Goal: Information Seeking & Learning: Learn about a topic

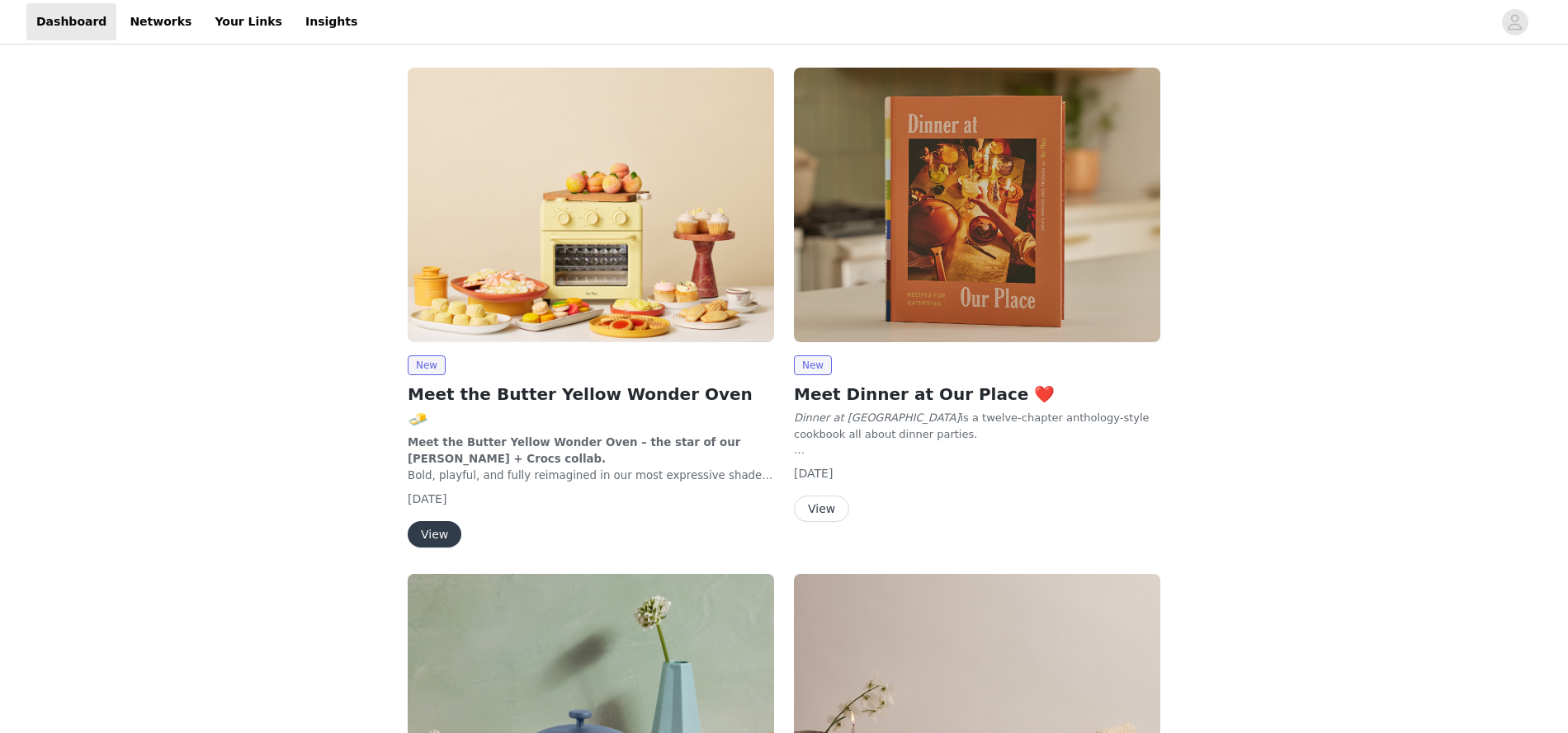
click at [435, 522] on button "View" at bounding box center [435, 535] width 54 height 26
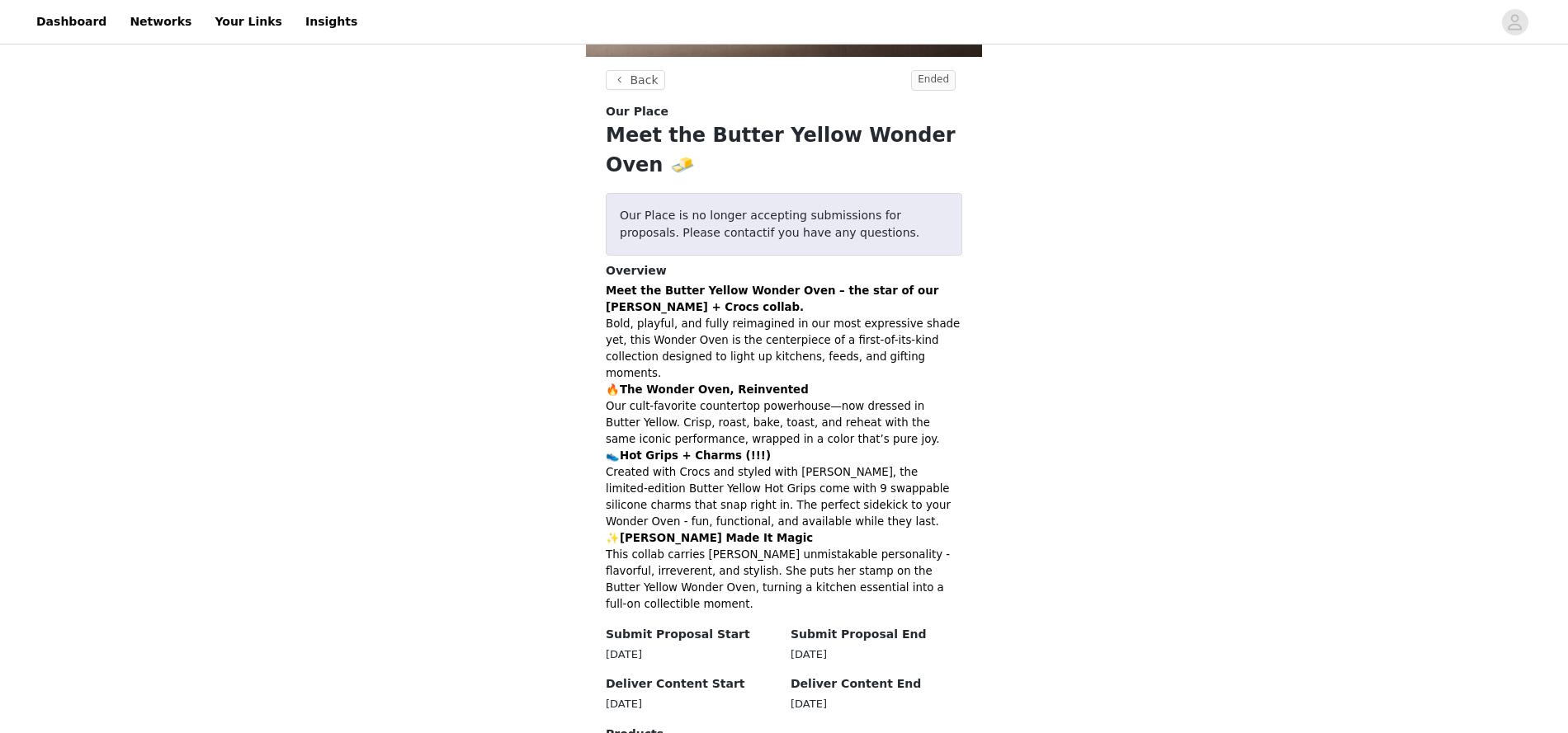
scroll to position [485, 0]
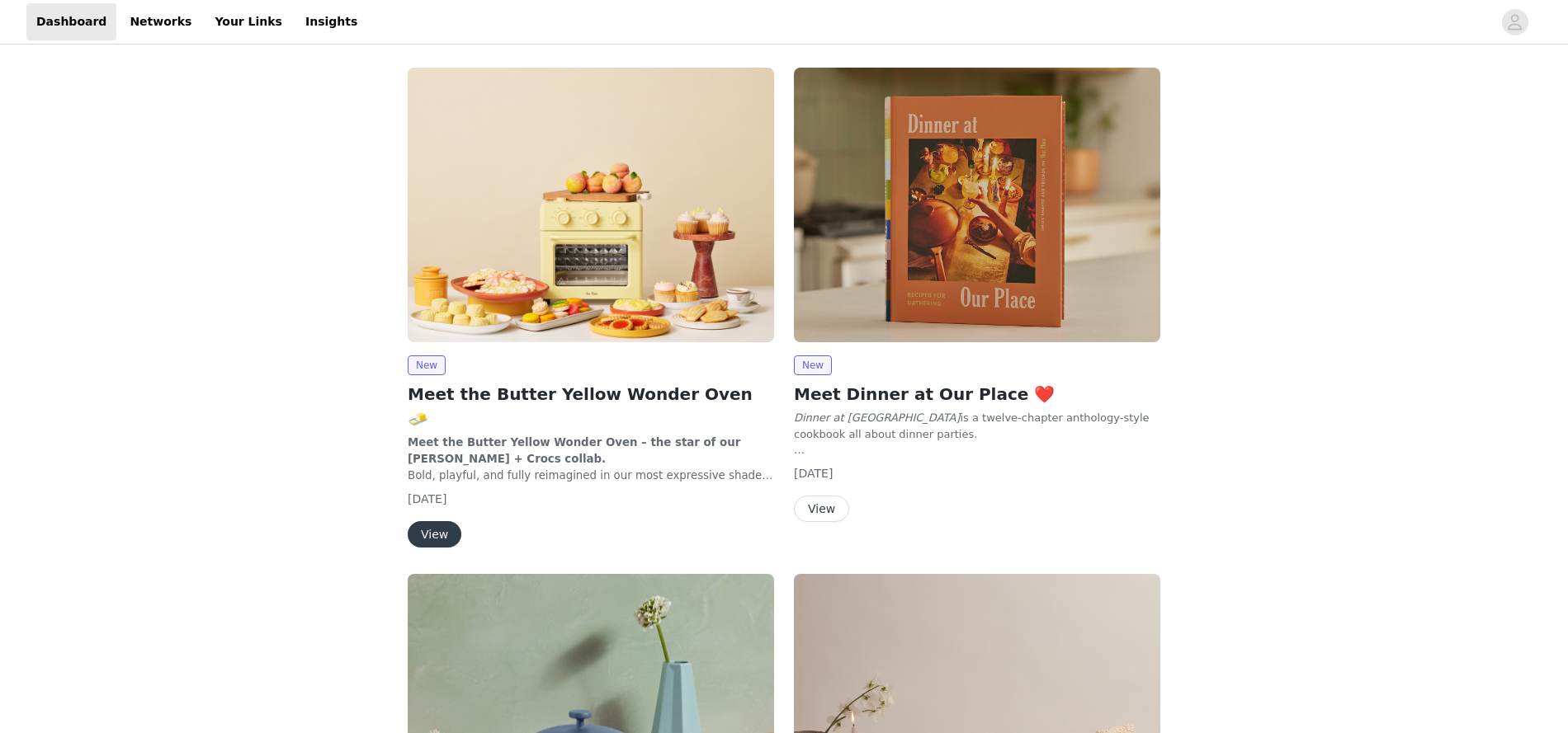
click at [428, 522] on button "View" at bounding box center [435, 535] width 54 height 26
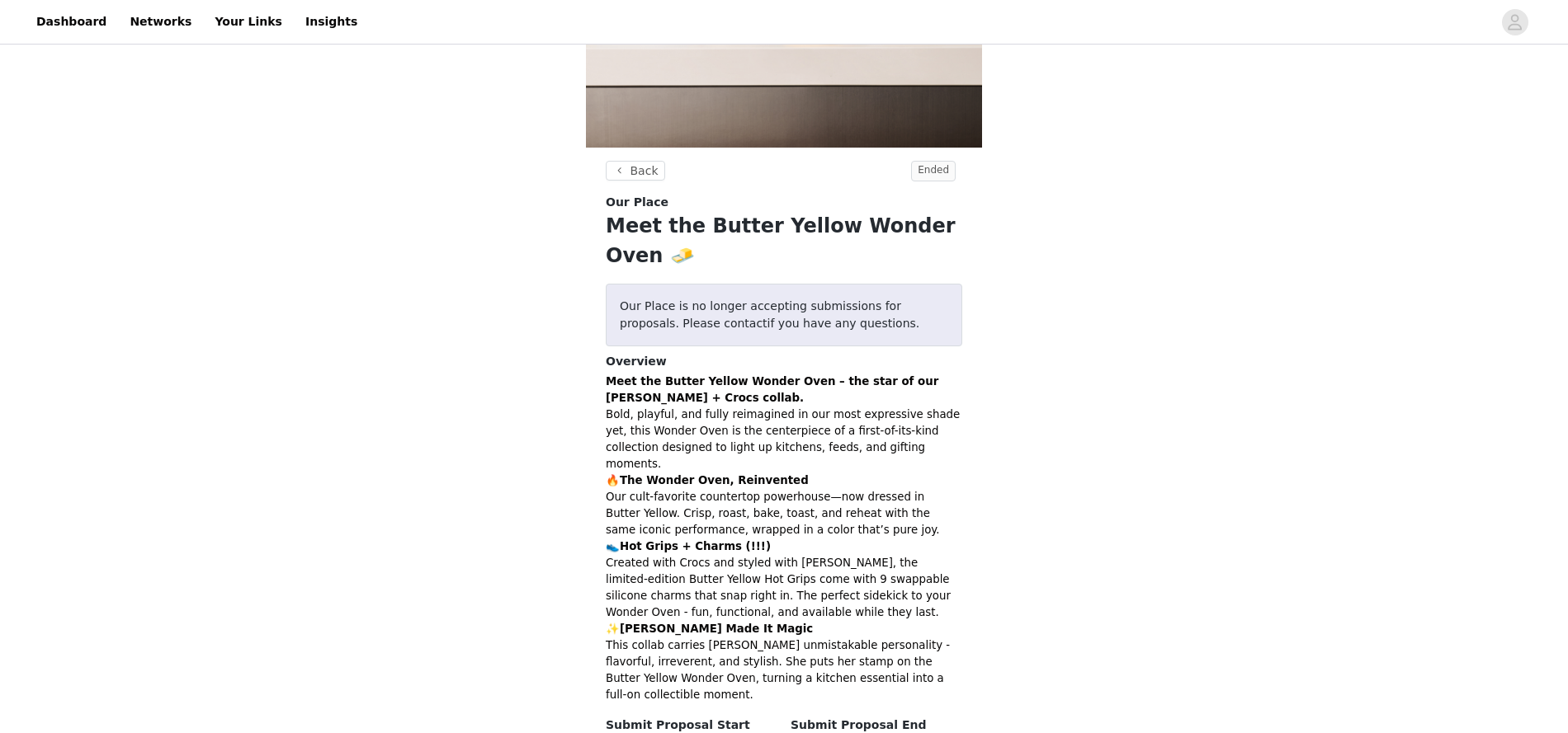
scroll to position [447, 0]
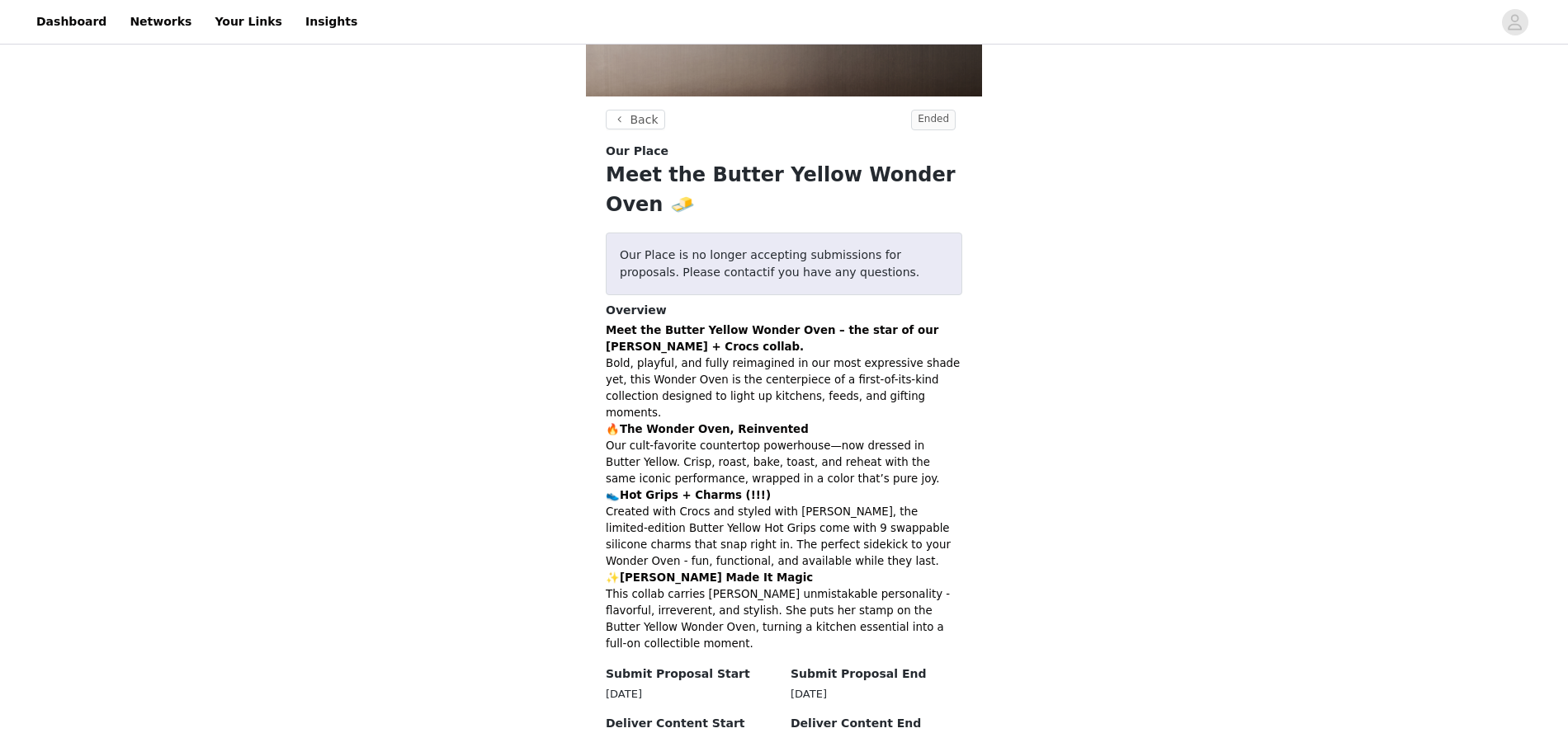
click at [823, 232] on div "Our Place is no longer accepting submissions for proposals. Please contact if y…" at bounding box center [783, 263] width 356 height 63
drag, startPoint x: 823, startPoint y: 215, endPoint x: 833, endPoint y: 351, distance: 136.4
click at [824, 232] on div "Our Place is no longer accepting submissions for proposals. Please contact if y…" at bounding box center [783, 263] width 356 height 63
click at [834, 355] on p "Meet the Butter Yellow Wonder Oven – the star of our Molly Baz + Crocs collab. …" at bounding box center [783, 371] width 356 height 99
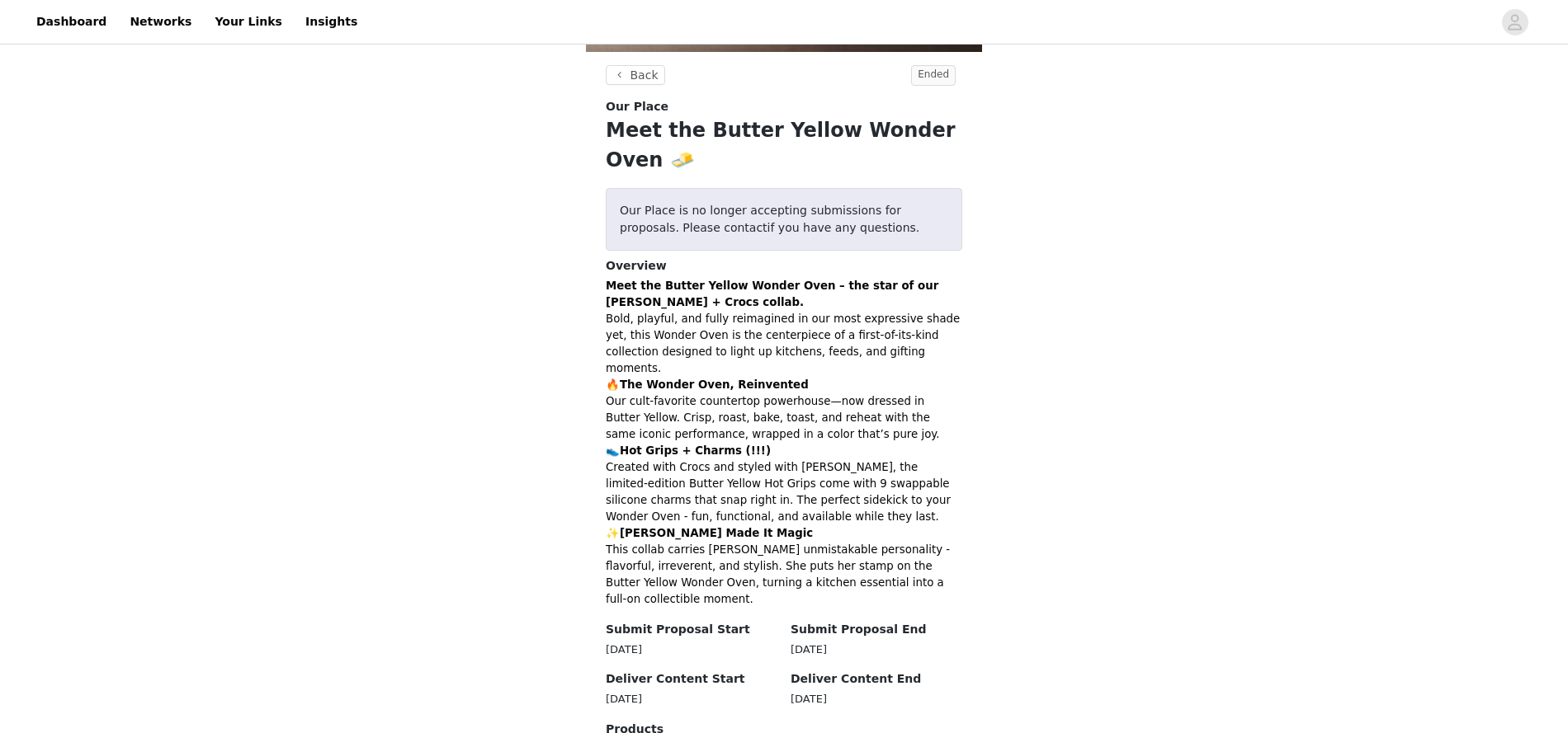
scroll to position [486, 0]
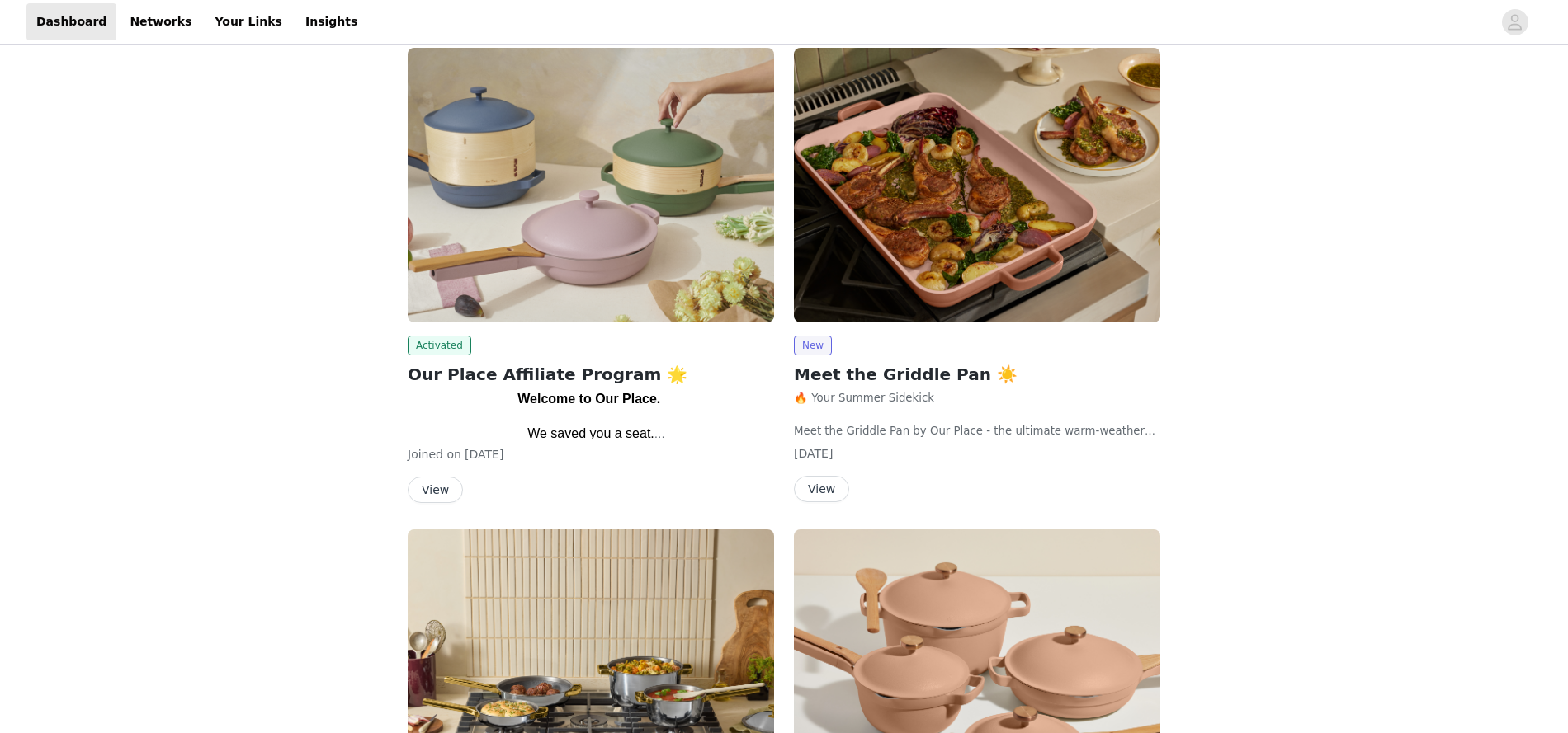
scroll to position [103, 0]
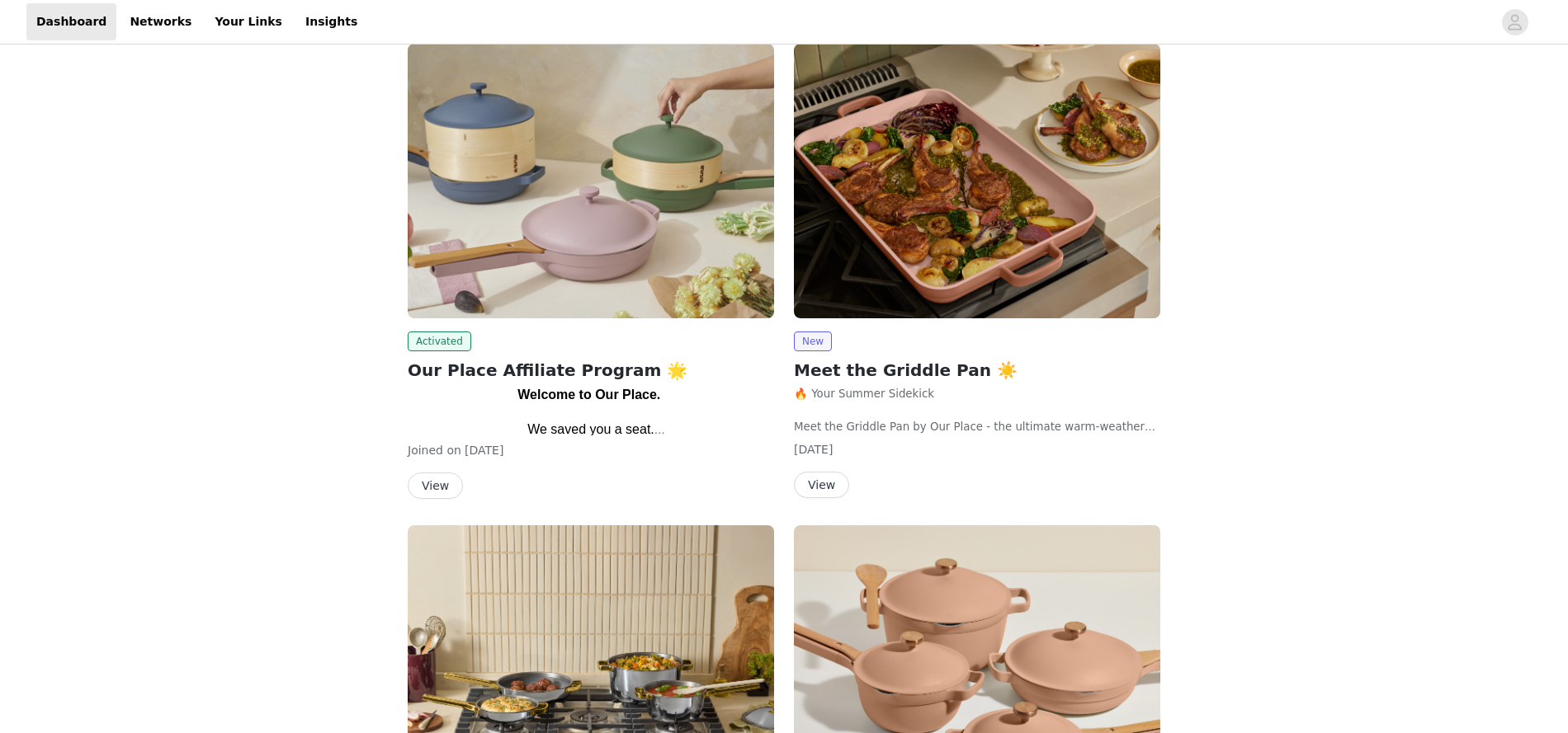
click at [833, 479] on button "View" at bounding box center [821, 485] width 55 height 26
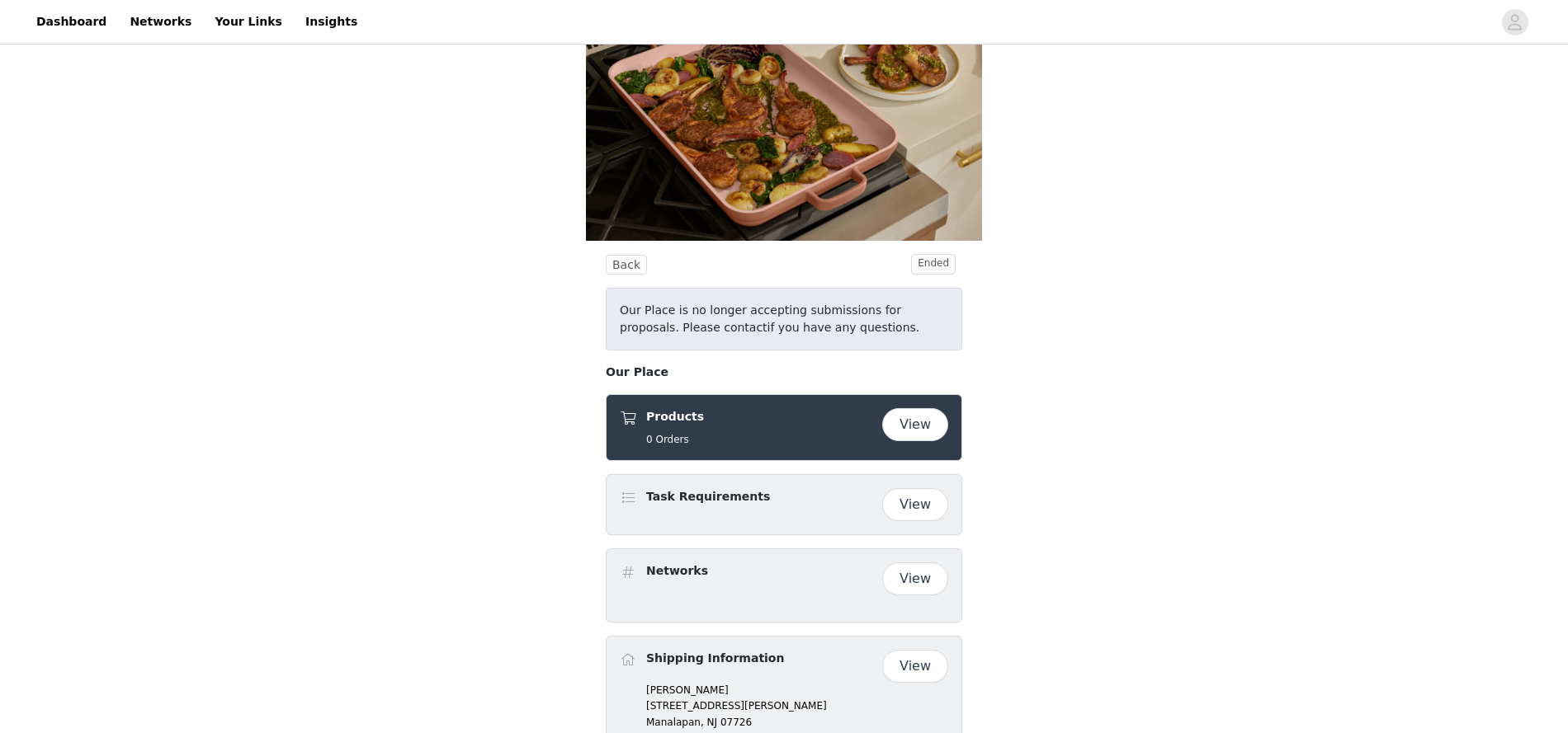
scroll to position [133, 0]
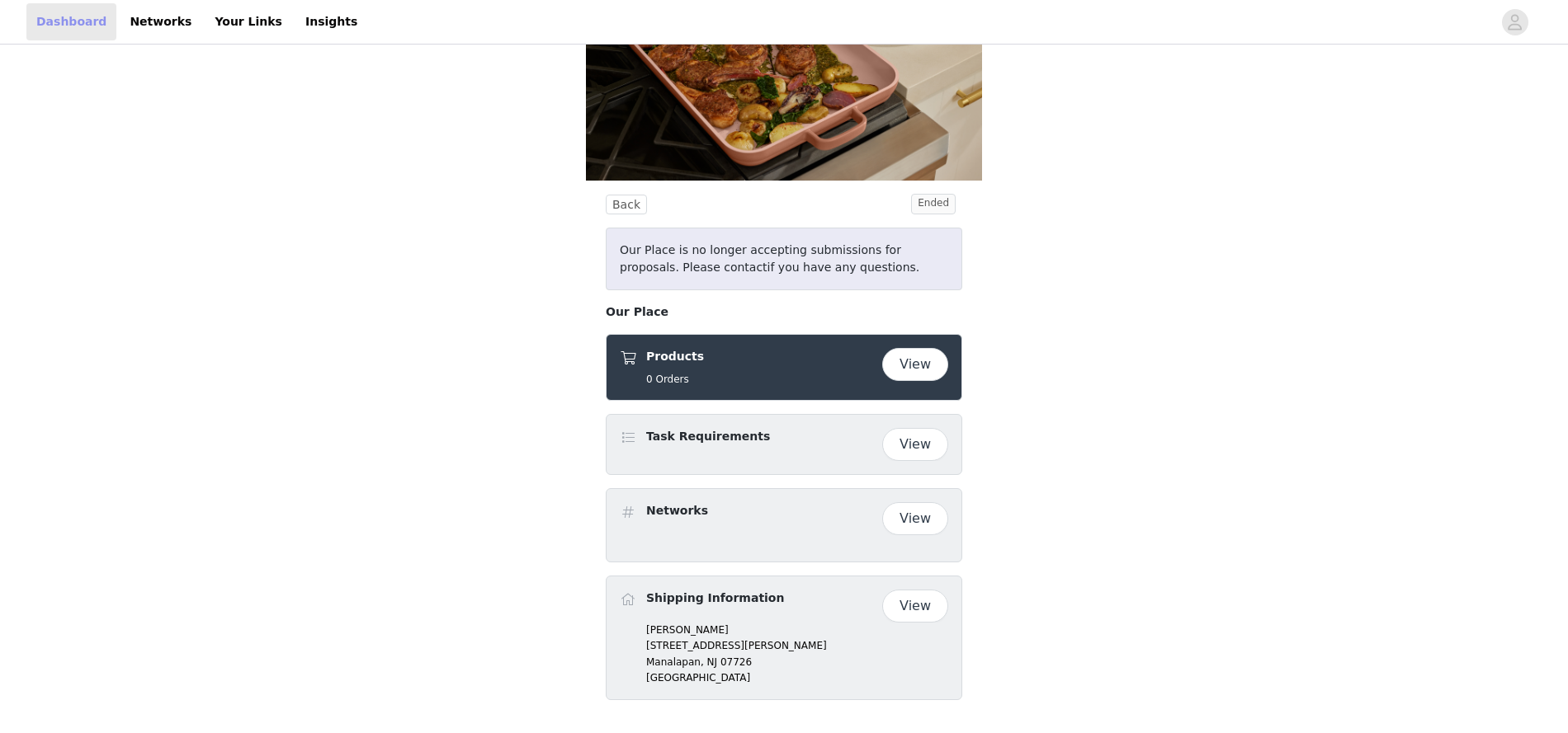
click at [85, 18] on link "Dashboard" at bounding box center [71, 21] width 90 height 37
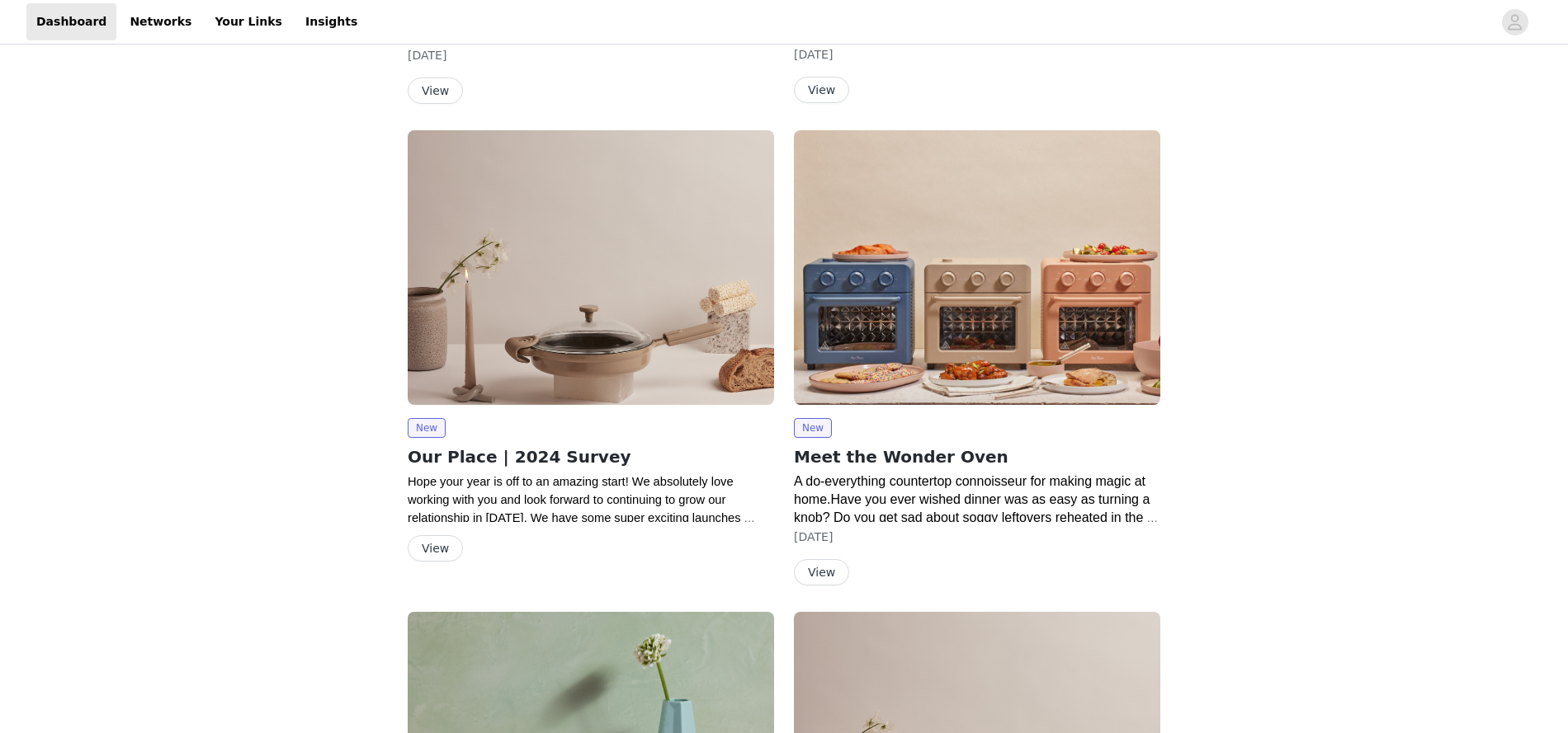
scroll to position [981, 0]
